Goal: Task Accomplishment & Management: Use online tool/utility

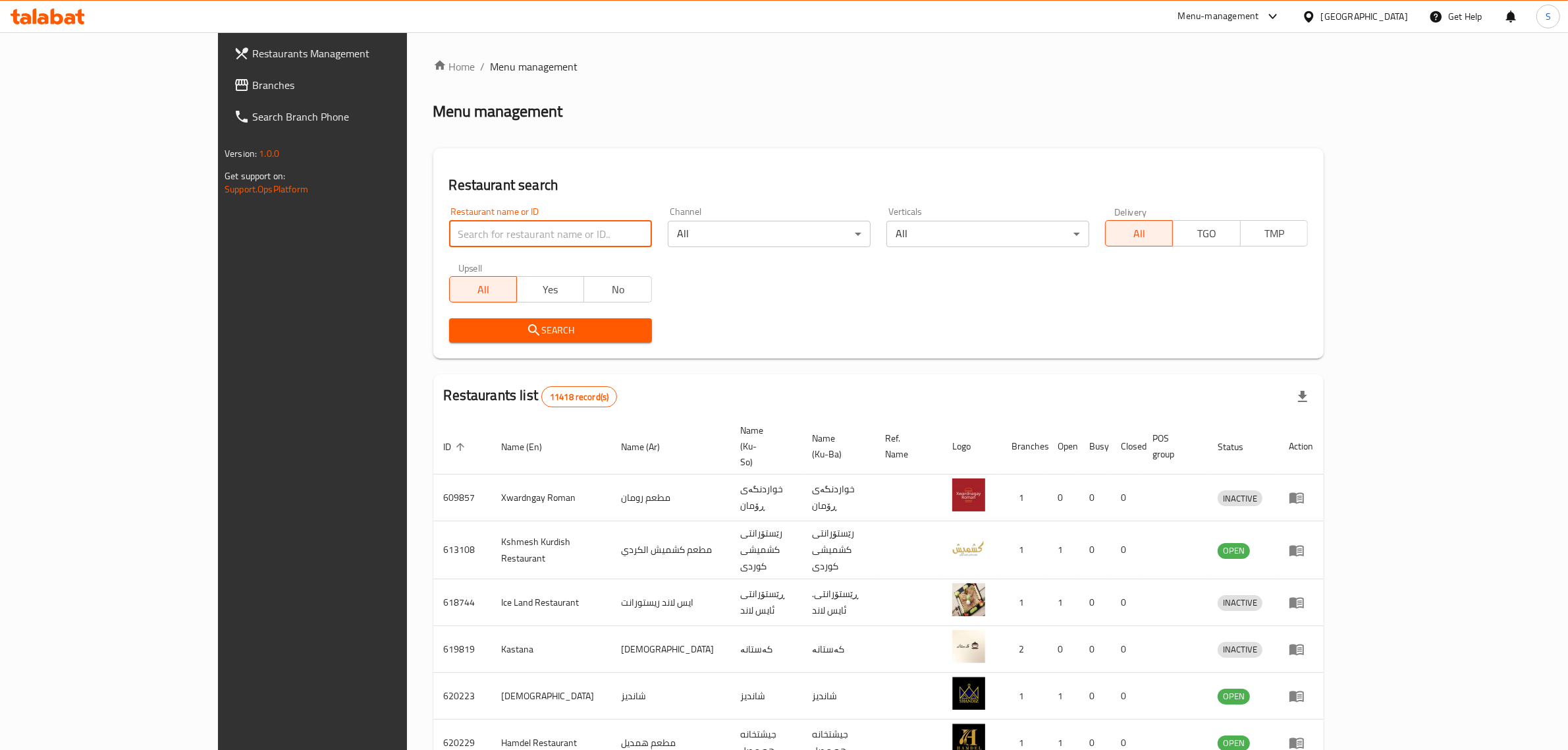
click at [450, 228] on input "search" at bounding box center [551, 233] width 203 height 26
type input "set al sham"
click button "Search" at bounding box center [551, 330] width 203 height 25
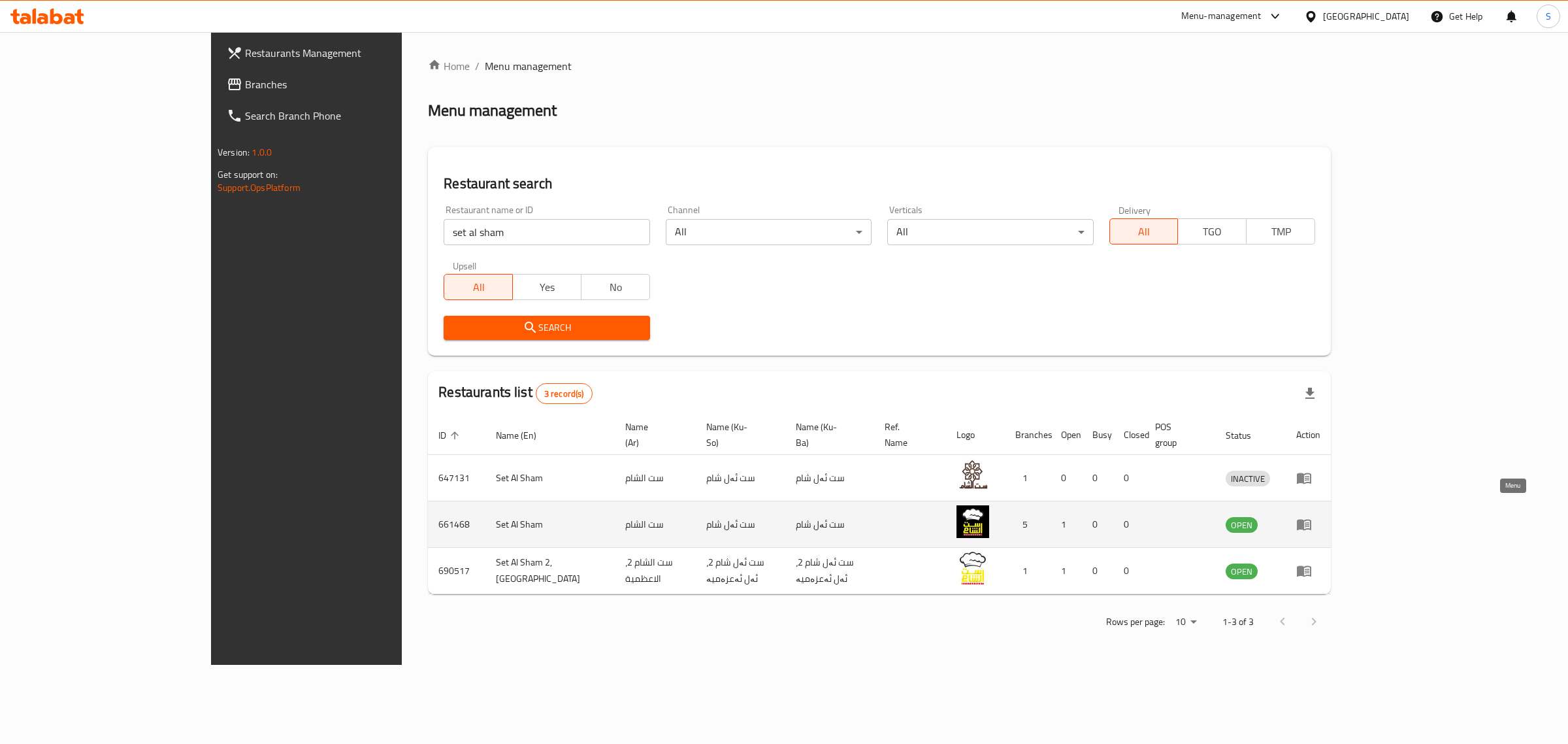
click at [1312, 516] on icon "enhanced table" at bounding box center [1304, 524] width 15 height 15
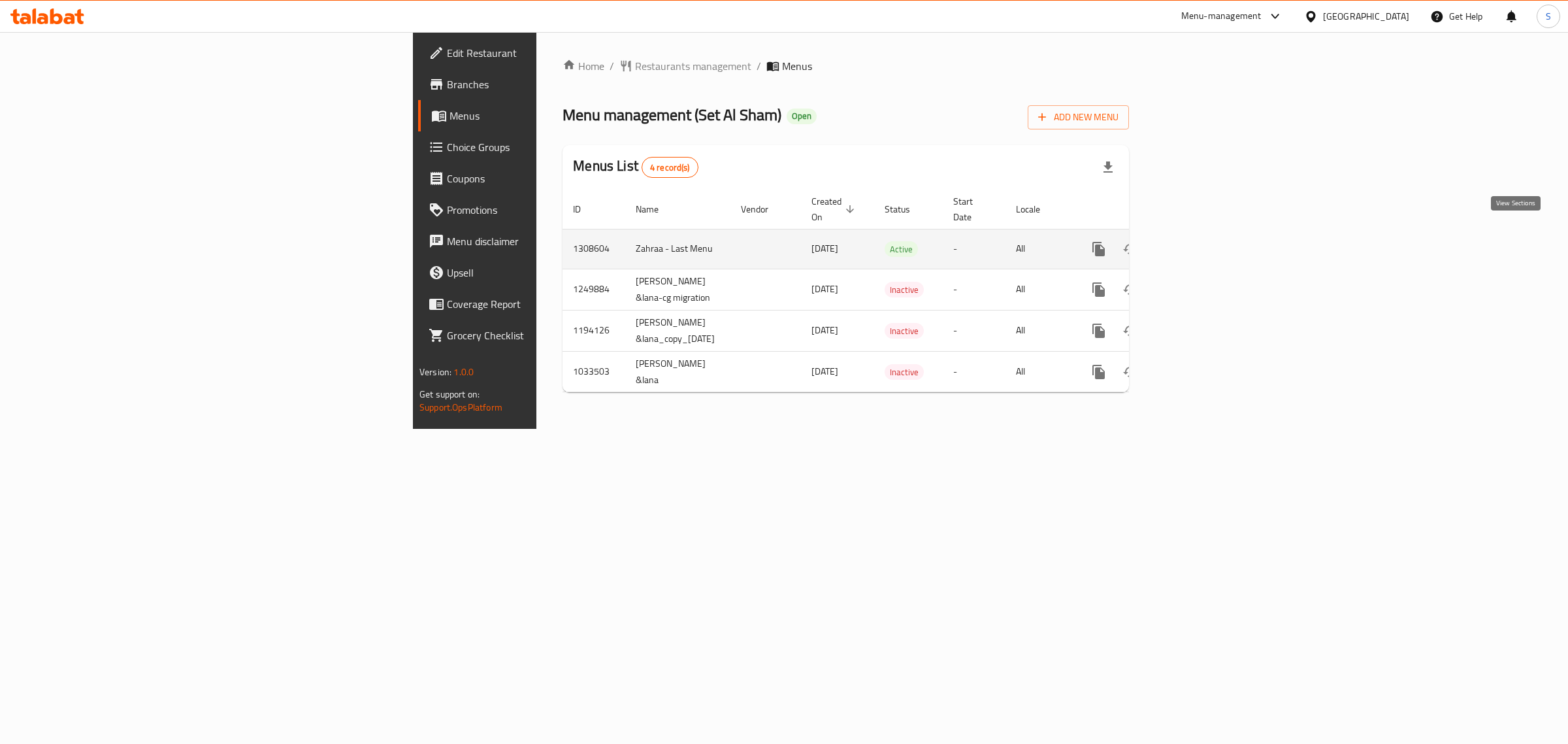
click at [1201, 241] on icon "enhanced table" at bounding box center [1192, 248] width 15 height 15
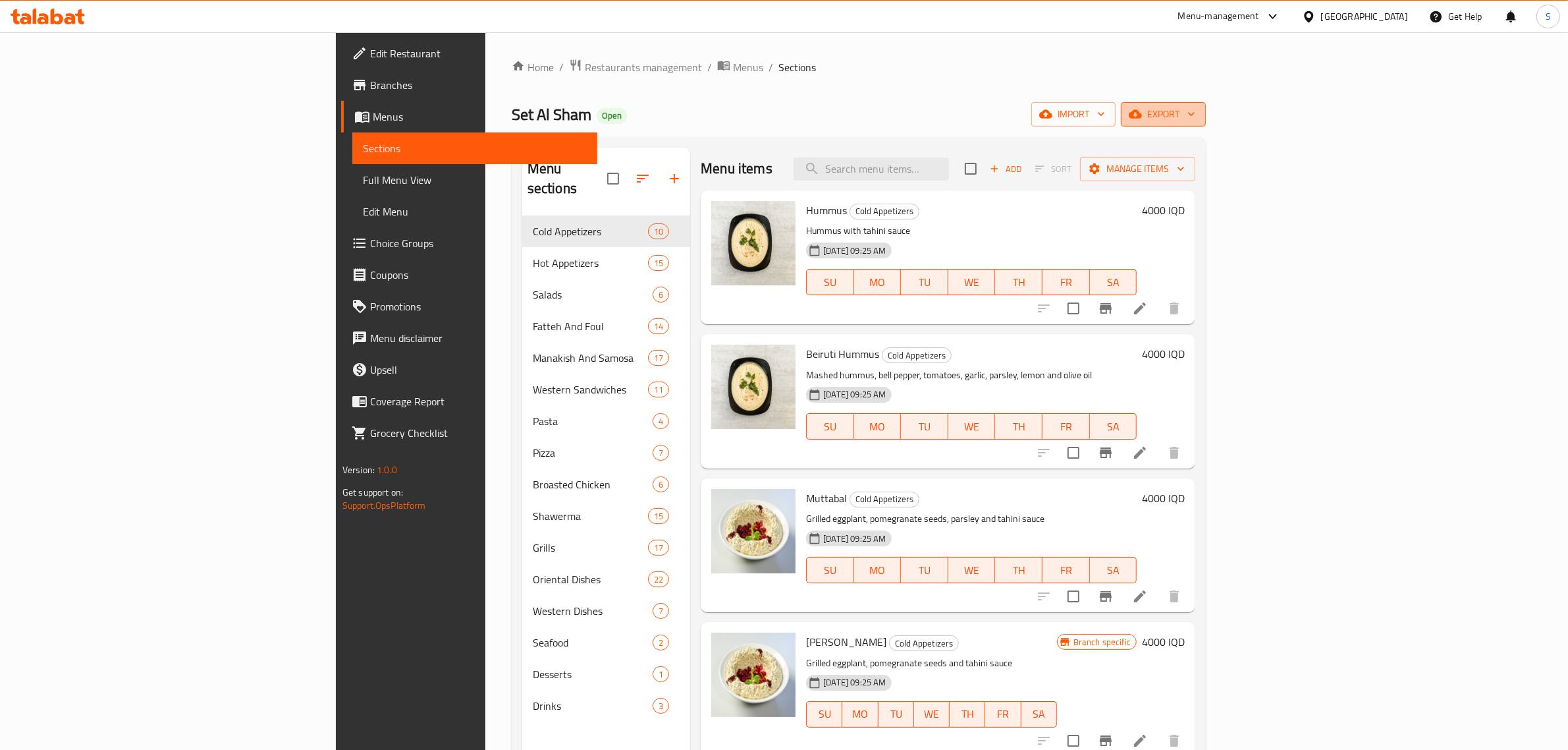
click at [1196, 114] on span "export" at bounding box center [1164, 115] width 64 height 16
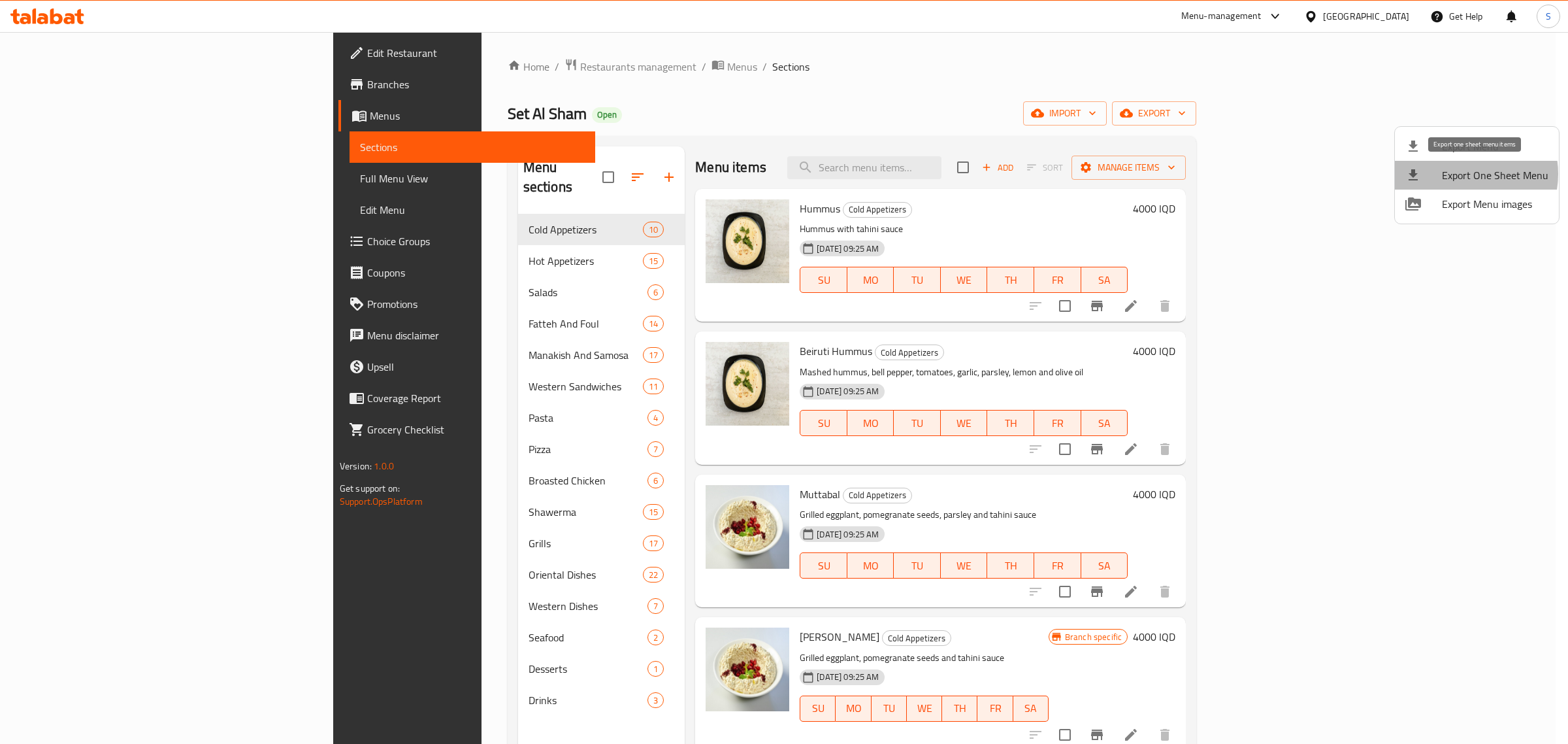
click at [1459, 174] on span "Export One Sheet Menu" at bounding box center [1496, 174] width 107 height 15
